Goal: Task Accomplishment & Management: Manage account settings

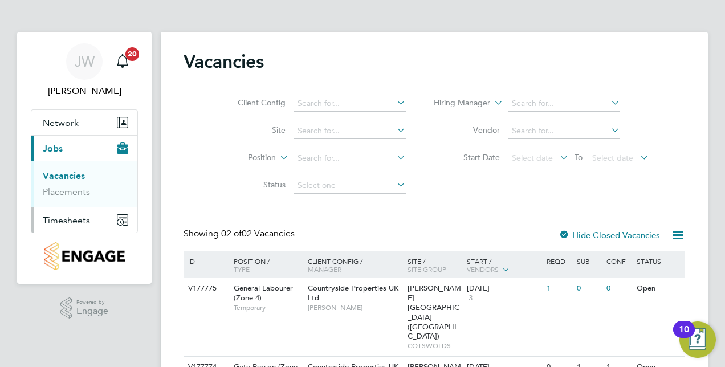
click at [67, 215] on span "Timesheets" at bounding box center [66, 220] width 47 height 11
click at [80, 204] on link "Timesheets" at bounding box center [66, 201] width 47 height 11
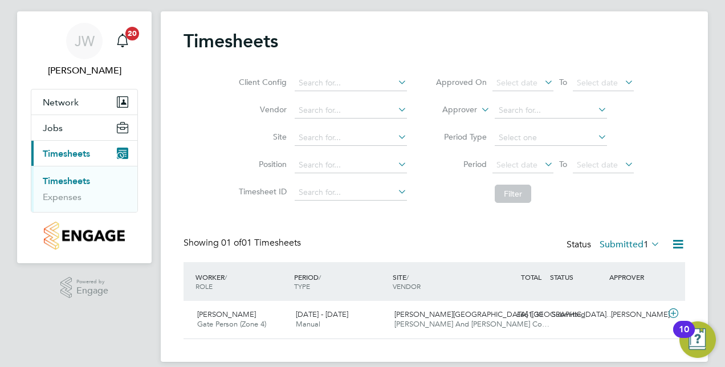
scroll to position [33, 0]
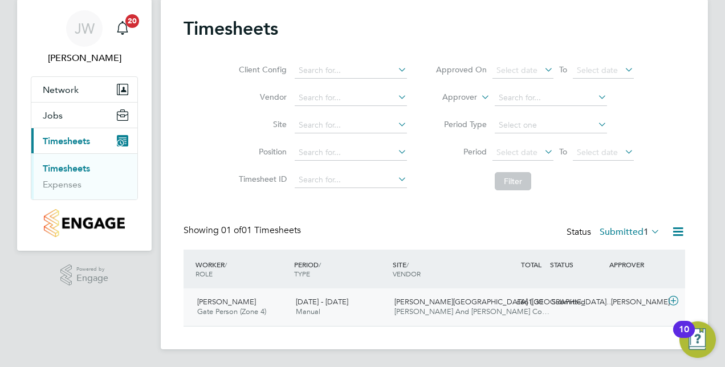
click at [675, 298] on icon at bounding box center [673, 300] width 14 height 9
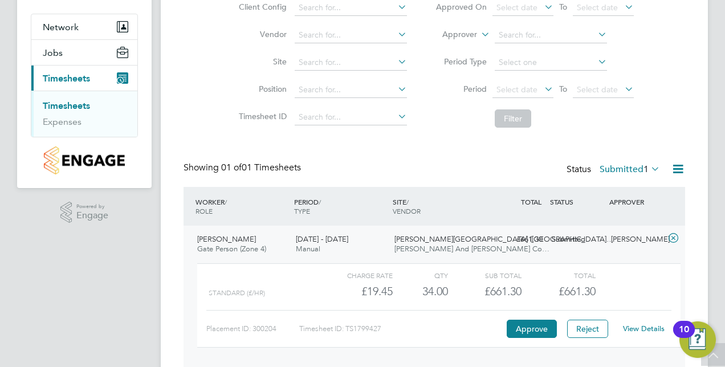
scroll to position [104, 0]
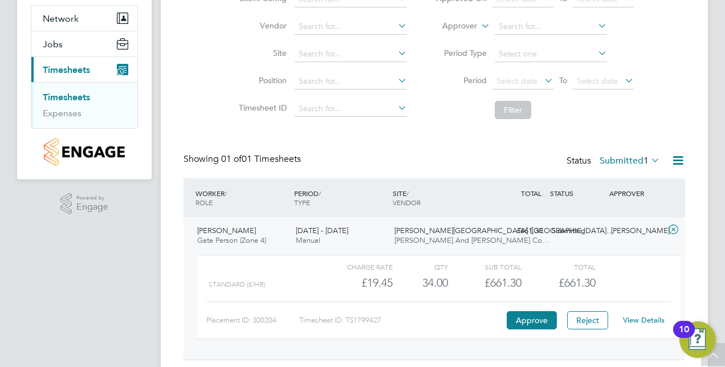
click at [657, 322] on link "View Details" at bounding box center [644, 320] width 42 height 10
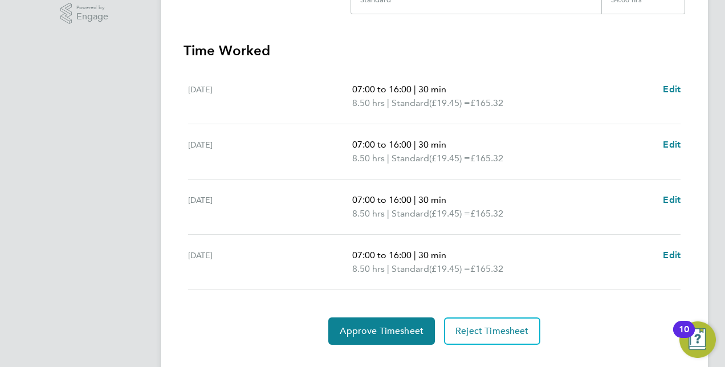
scroll to position [316, 0]
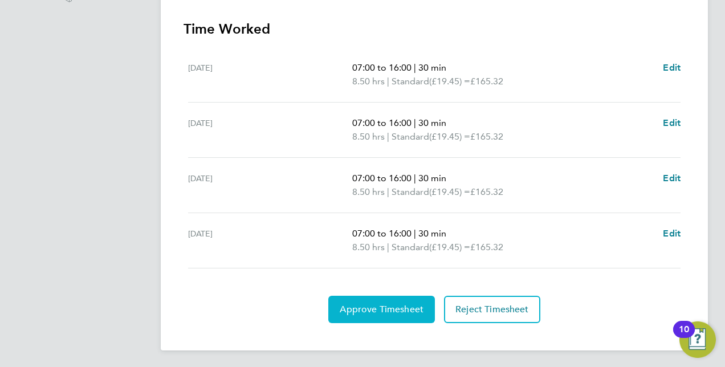
click at [344, 306] on span "Approve Timesheet" at bounding box center [382, 309] width 84 height 11
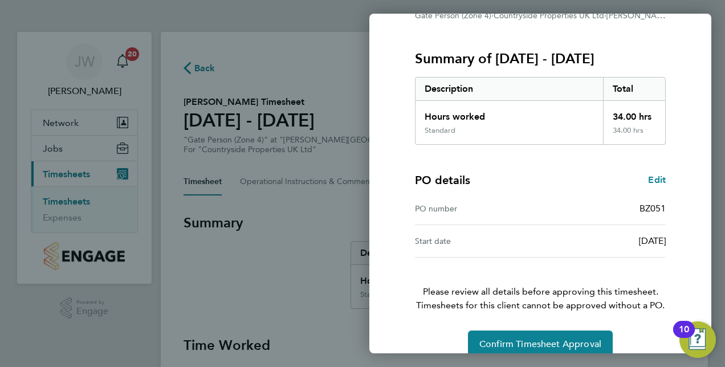
scroll to position [145, 0]
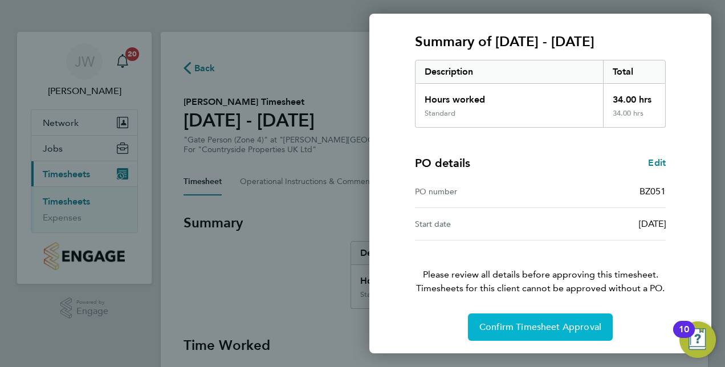
click at [555, 327] on span "Confirm Timesheet Approval" at bounding box center [540, 327] width 122 height 11
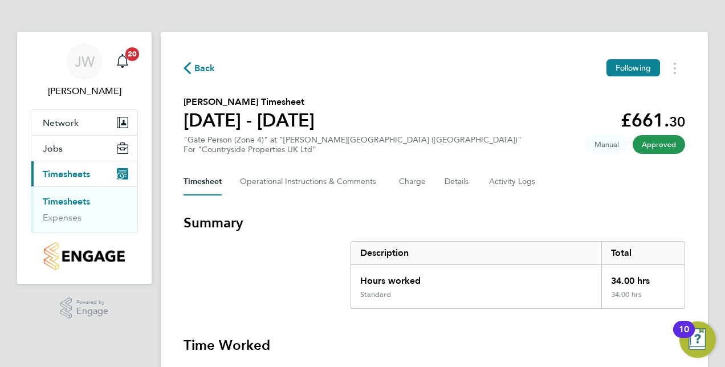
click at [76, 201] on link "Timesheets" at bounding box center [66, 201] width 47 height 11
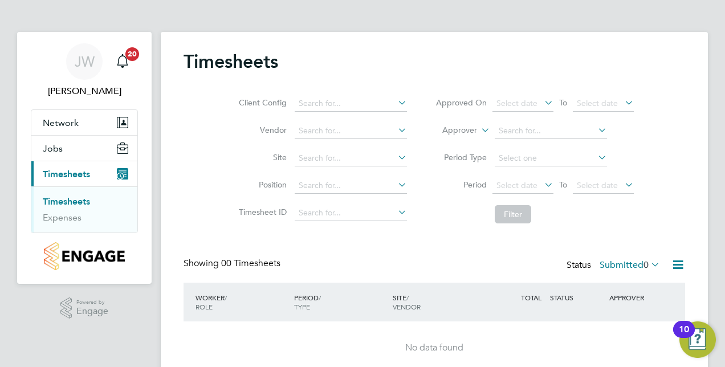
scroll to position [48, 0]
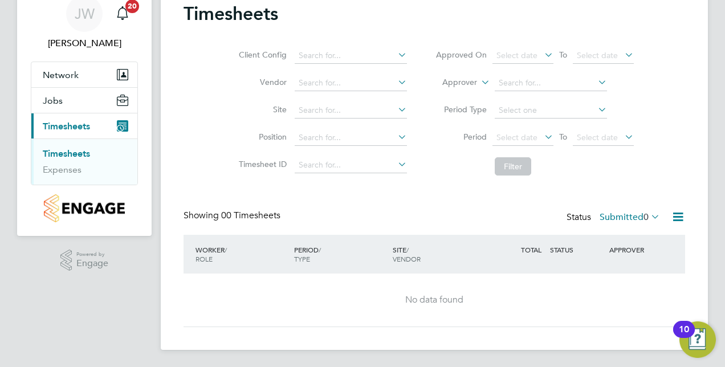
click at [412, 246] on div "SITE / VENDOR" at bounding box center [439, 254] width 99 height 30
